Goal: Task Accomplishment & Management: Manage account settings

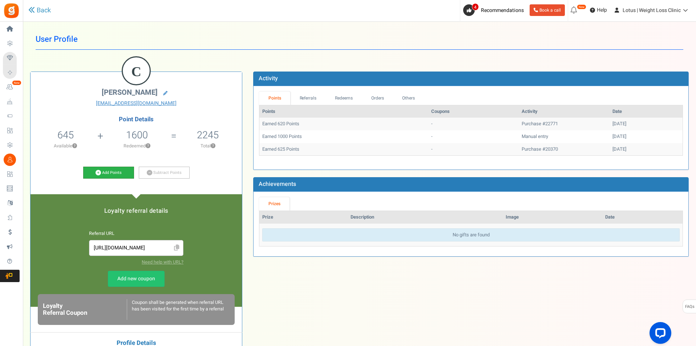
click at [118, 171] on link "Add Points" at bounding box center [108, 173] width 51 height 12
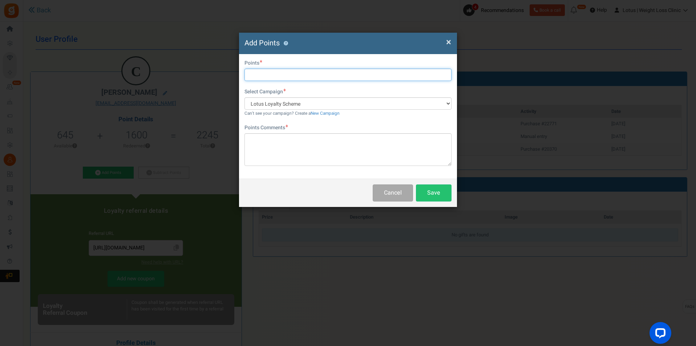
click at [295, 78] on input "text" at bounding box center [347, 75] width 207 height 12
type input "1000"
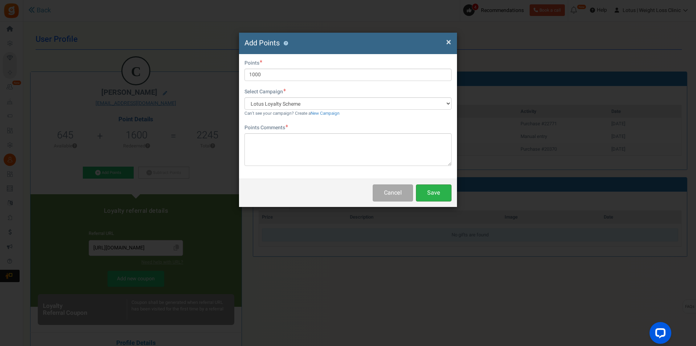
click at [434, 189] on button "Save" at bounding box center [434, 192] width 36 height 17
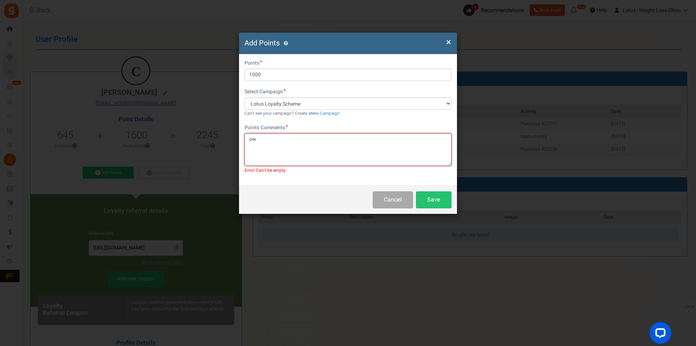
type textarea "o"
type textarea "owed points from previous purchase"
click at [428, 199] on button "Save" at bounding box center [434, 199] width 36 height 17
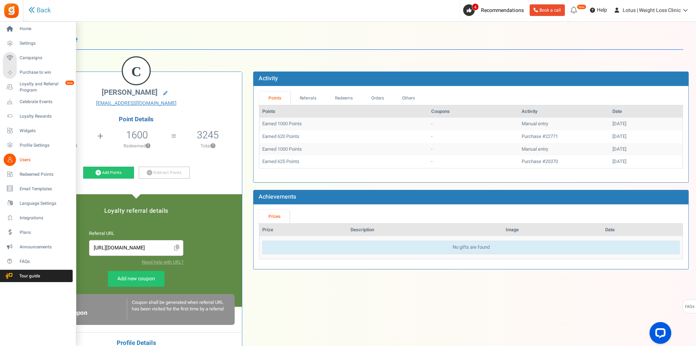
click at [21, 158] on span "Users" at bounding box center [45, 160] width 51 height 6
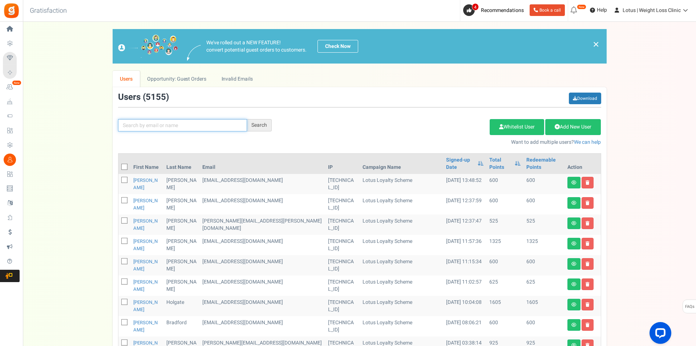
click at [186, 122] on input "text" at bounding box center [182, 125] width 129 height 12
paste input "[PERSON_NAME][EMAIL_ADDRESS][PERSON_NAME][DOMAIN_NAME]"
type input "[PERSON_NAME][EMAIL_ADDRESS][PERSON_NAME][DOMAIN_NAME]"
click at [265, 124] on div "Search" at bounding box center [259, 125] width 25 height 12
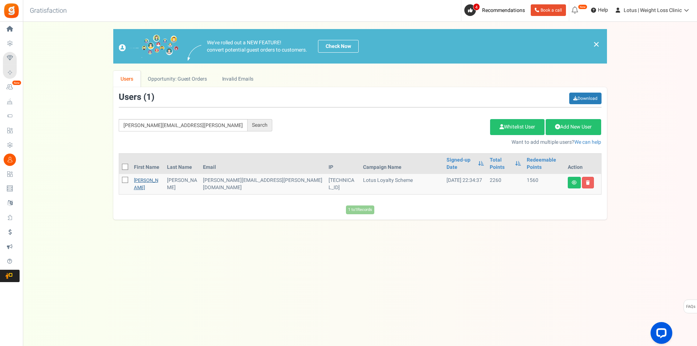
click at [142, 177] on link "[PERSON_NAME]" at bounding box center [146, 184] width 24 height 14
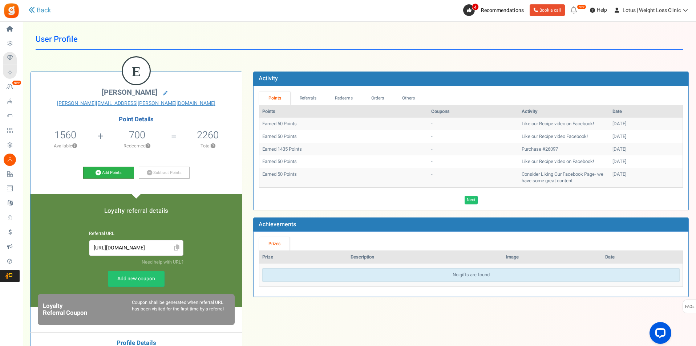
click at [109, 176] on link "Add Points" at bounding box center [108, 173] width 51 height 12
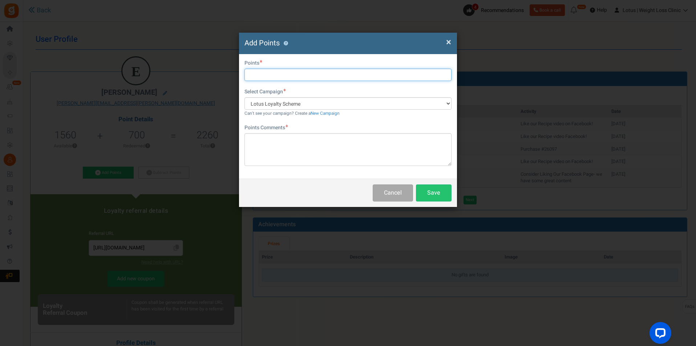
click at [261, 75] on input "text" at bounding box center [347, 75] width 207 height 12
type input "1000"
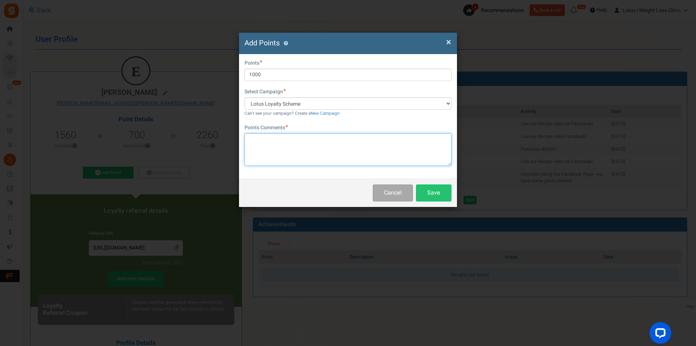
click at [269, 135] on textarea at bounding box center [347, 149] width 207 height 33
click at [362, 141] on textarea "points credit - price difference when order was asjusted" at bounding box center [347, 149] width 207 height 33
type textarea "points credit - price difference when order was adjusted"
click at [425, 198] on button "Save" at bounding box center [434, 192] width 36 height 17
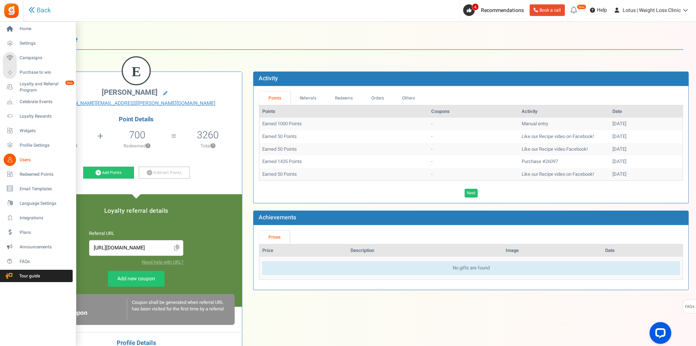
click at [29, 162] on span "Users" at bounding box center [45, 160] width 51 height 6
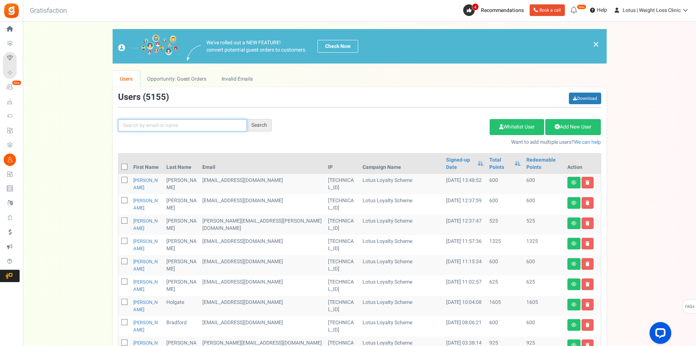
click at [184, 123] on input "text" at bounding box center [182, 125] width 129 height 12
paste input "[EMAIL_ADDRESS][DOMAIN_NAME]"
type input "[EMAIL_ADDRESS][DOMAIN_NAME]"
click at [268, 123] on div "Search" at bounding box center [259, 125] width 25 height 12
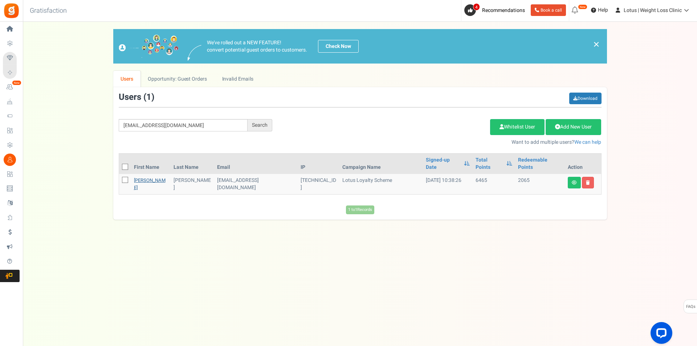
click at [146, 177] on link "[PERSON_NAME]" at bounding box center [150, 184] width 32 height 14
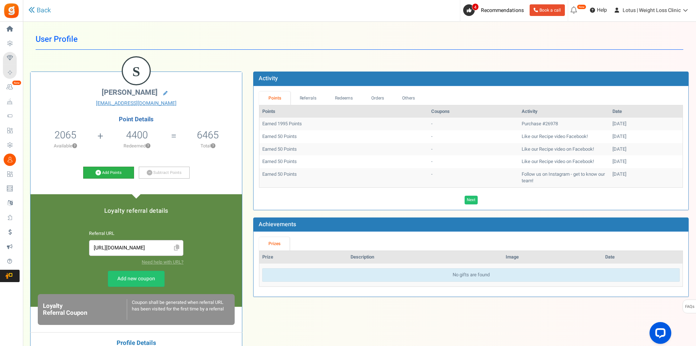
click at [90, 168] on link "Add Points" at bounding box center [108, 173] width 51 height 12
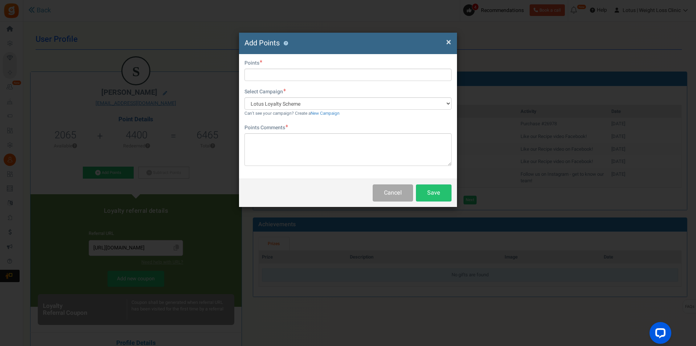
click at [283, 67] on div "Do you want to give Extra Points ? Yes No" at bounding box center [347, 64] width 207 height 9
click at [282, 73] on input "text" at bounding box center [347, 75] width 207 height 12
type input "1000"
click at [278, 152] on textarea at bounding box center [347, 149] width 207 height 33
type textarea "sorry credit for order delay"
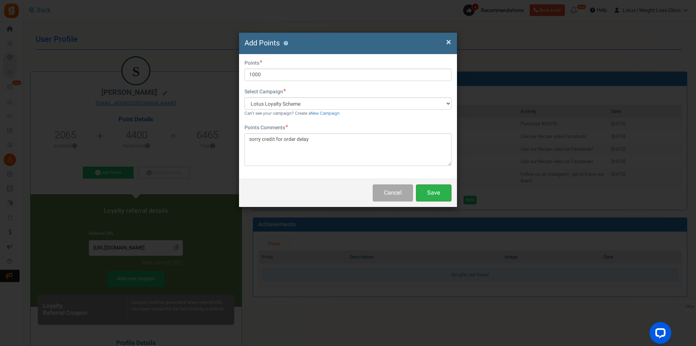
click at [424, 189] on button "Save" at bounding box center [434, 192] width 36 height 17
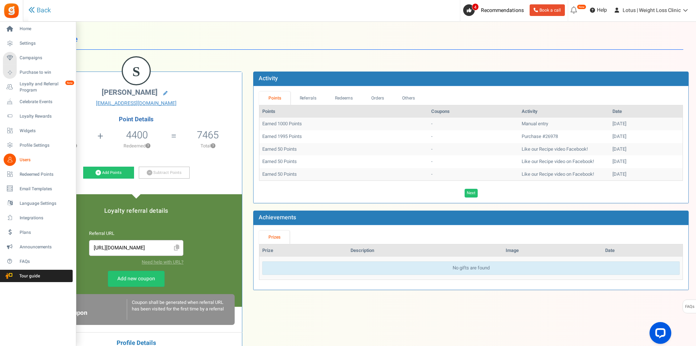
click at [20, 158] on span "Users" at bounding box center [45, 160] width 51 height 6
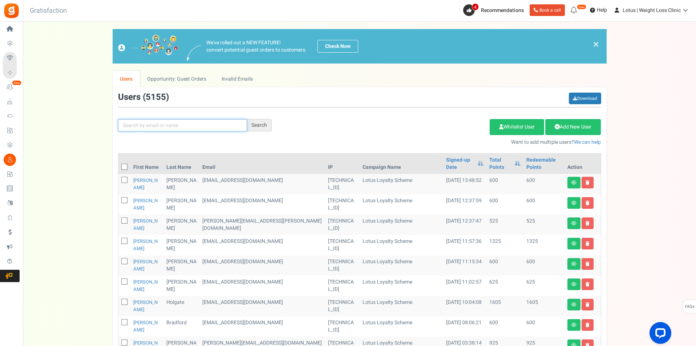
click at [197, 123] on input "text" at bounding box center [182, 125] width 129 height 12
paste input "[PERSON_NAME][EMAIL_ADDRESS][PERSON_NAME][DOMAIN_NAME]"
type input "[PERSON_NAME][EMAIL_ADDRESS][PERSON_NAME][DOMAIN_NAME]"
click at [259, 126] on div "Search" at bounding box center [259, 125] width 25 height 12
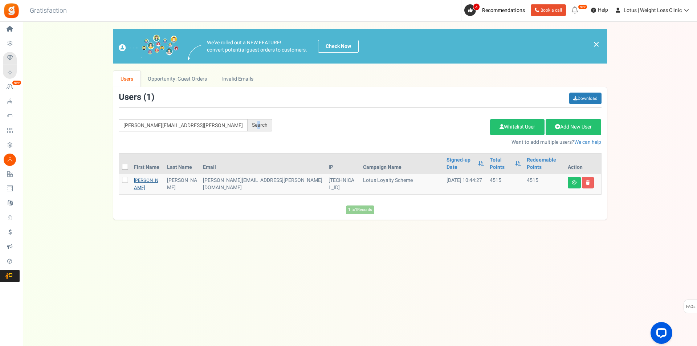
click at [153, 177] on link "[PERSON_NAME]" at bounding box center [146, 184] width 24 height 14
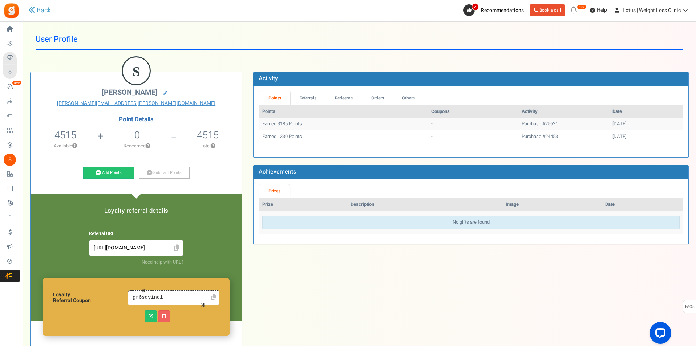
drag, startPoint x: 262, startPoint y: 124, endPoint x: 613, endPoint y: 137, distance: 351.4
click at [613, 137] on tbody "Earned 3185 Points - Purchase #25621 [DATE] Earned 1330 Points - Purchase #2445…" at bounding box center [470, 130] width 423 height 25
copy tbody "Earned 3185 Points - Purchase #25621 [DATE] Earned 1330 Points - Purchase #2445…"
